Goal: Transaction & Acquisition: Obtain resource

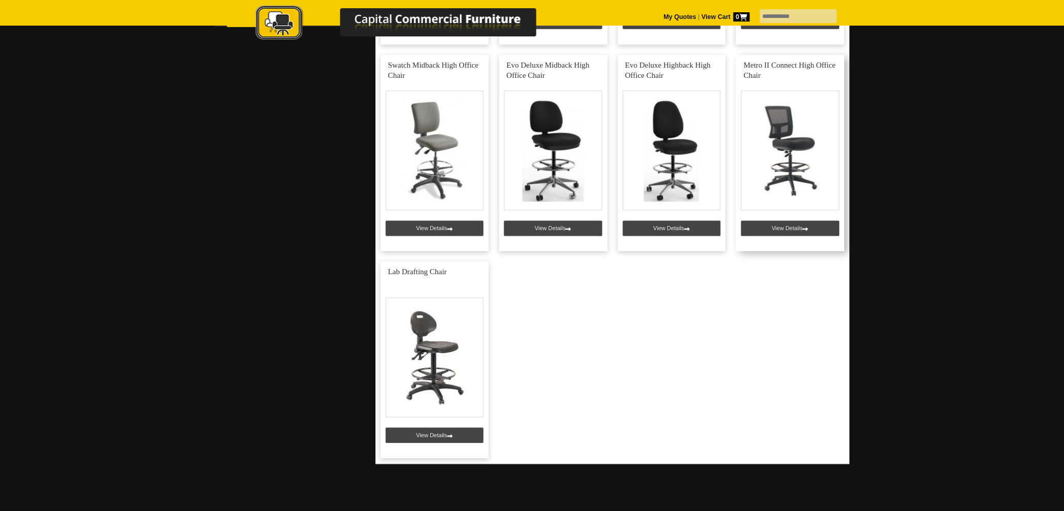
scroll to position [384, 0]
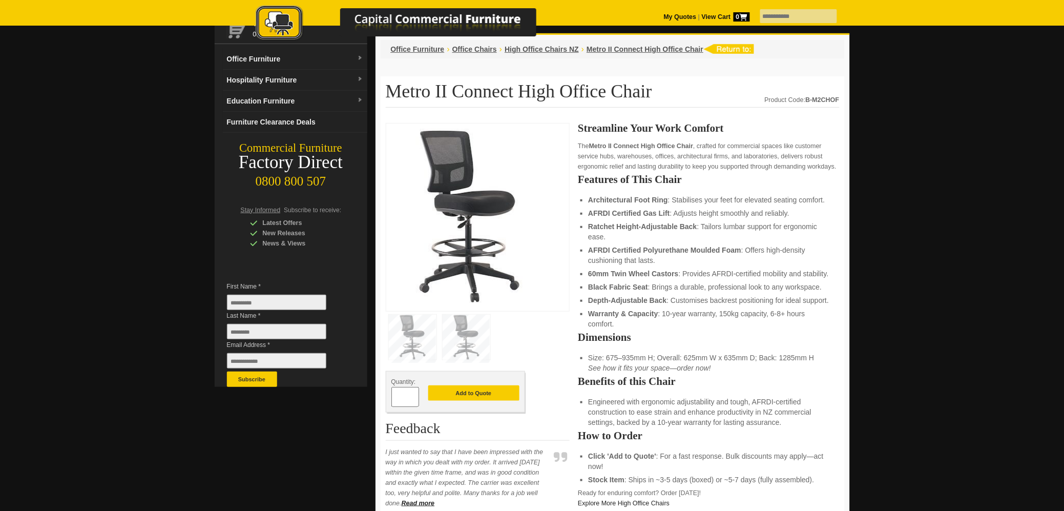
scroll to position [64, 0]
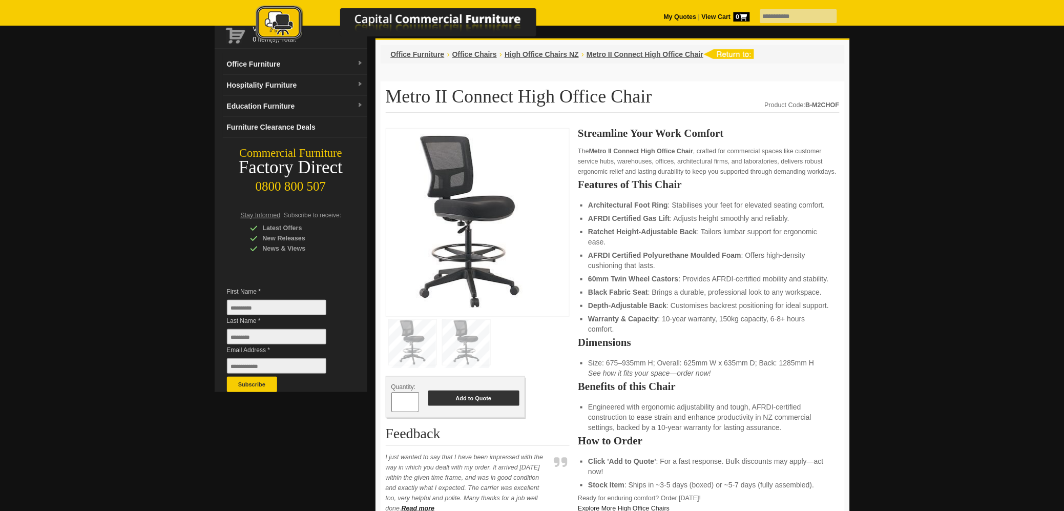
click at [472, 400] on button "Add to Quote" at bounding box center [473, 397] width 91 height 15
